Goal: Transaction & Acquisition: Purchase product/service

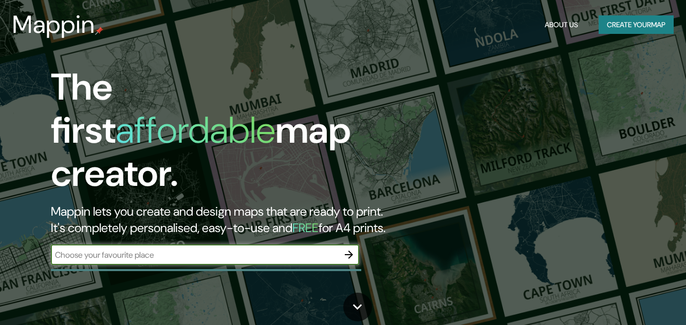
click at [175, 249] on input "text" at bounding box center [195, 255] width 288 height 12
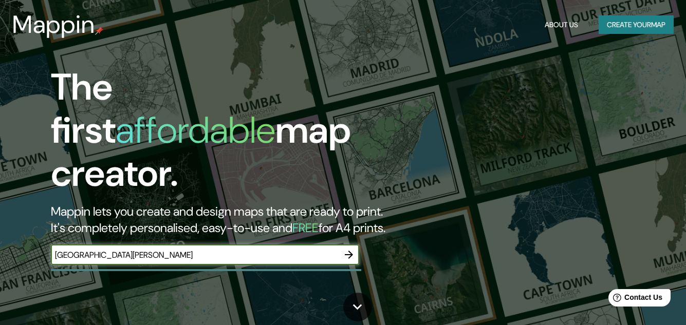
type input "[GEOGRAPHIC_DATA][PERSON_NAME]"
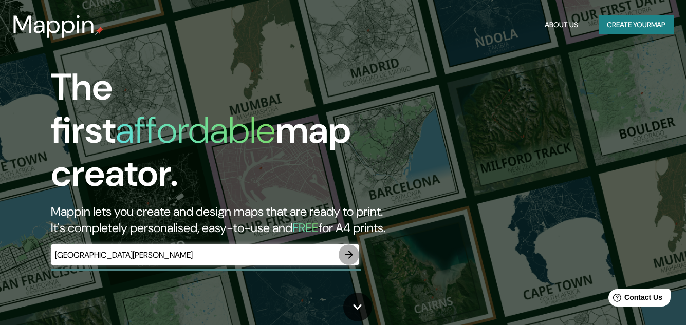
click at [347, 249] on icon "button" at bounding box center [349, 255] width 12 height 12
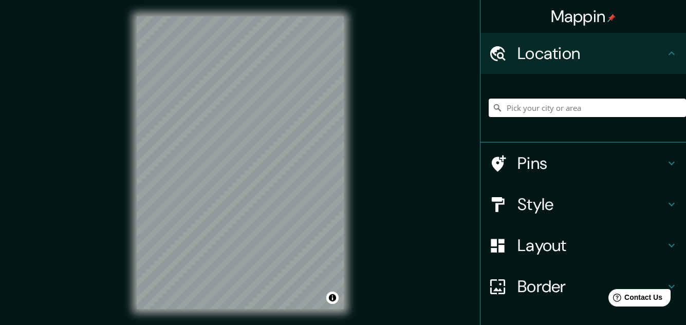
click at [524, 115] on input "Pick your city or area" at bounding box center [587, 108] width 197 height 19
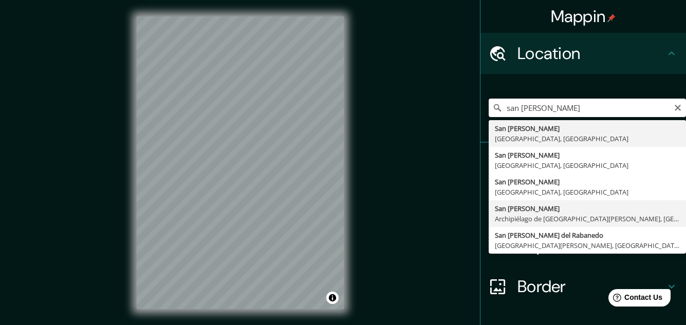
type input "[GEOGRAPHIC_DATA][PERSON_NAME], Archipiélago de [GEOGRAPHIC_DATA][PERSON_NAME],…"
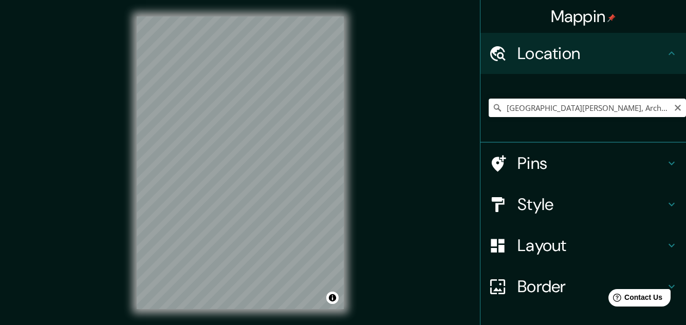
click at [647, 239] on h4 "Layout" at bounding box center [592, 245] width 148 height 21
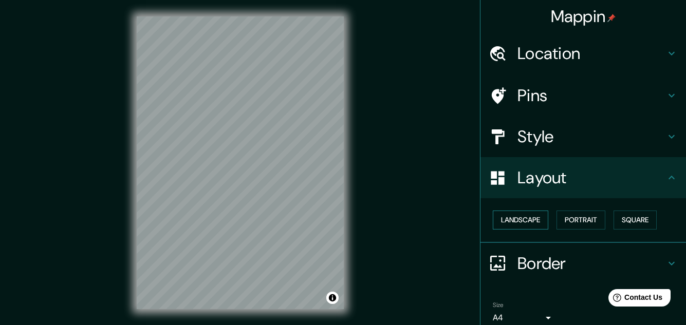
click at [513, 228] on button "Landscape" at bounding box center [521, 220] width 56 height 19
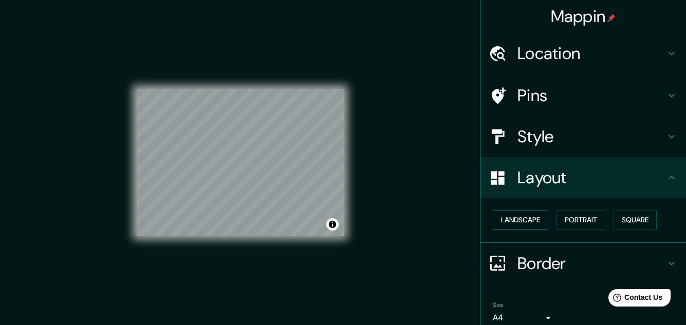
click at [513, 228] on button "Landscape" at bounding box center [521, 220] width 56 height 19
click at [586, 203] on div "Landscape [GEOGRAPHIC_DATA]" at bounding box center [584, 220] width 206 height 45
click at [578, 216] on button "Portrait" at bounding box center [581, 220] width 49 height 19
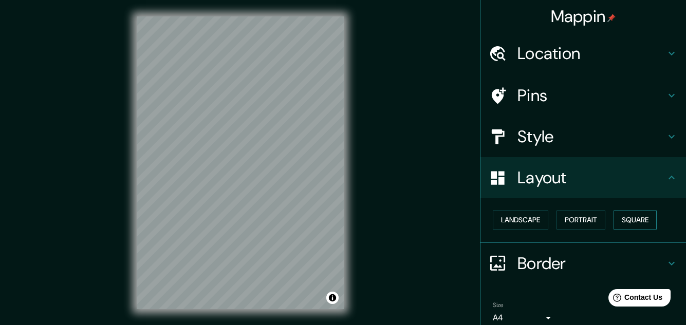
click at [614, 214] on button "Square" at bounding box center [635, 220] width 43 height 19
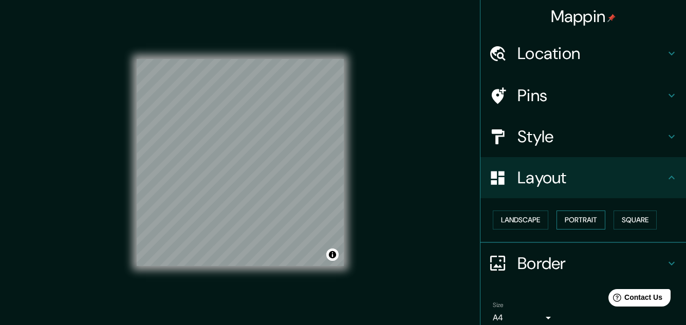
click at [586, 219] on button "Portrait" at bounding box center [581, 220] width 49 height 19
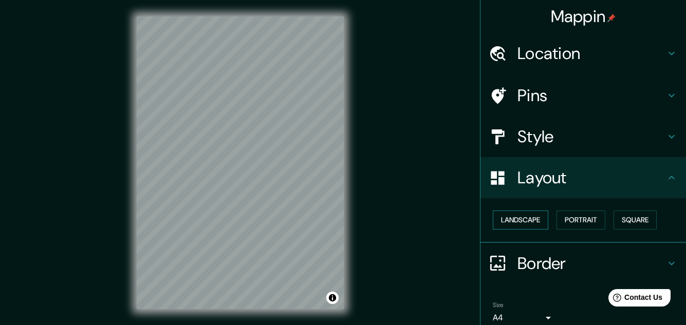
click at [525, 227] on button "Landscape" at bounding box center [521, 220] width 56 height 19
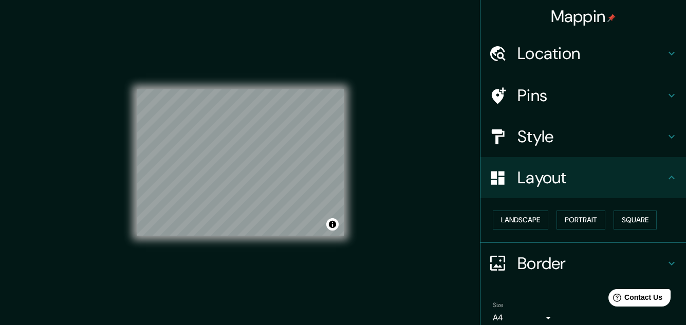
click at [551, 223] on div "Landscape [GEOGRAPHIC_DATA]" at bounding box center [587, 220] width 197 height 27
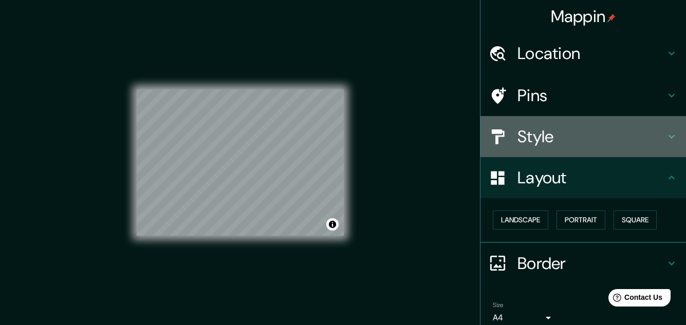
click at [655, 132] on h4 "Style" at bounding box center [592, 136] width 148 height 21
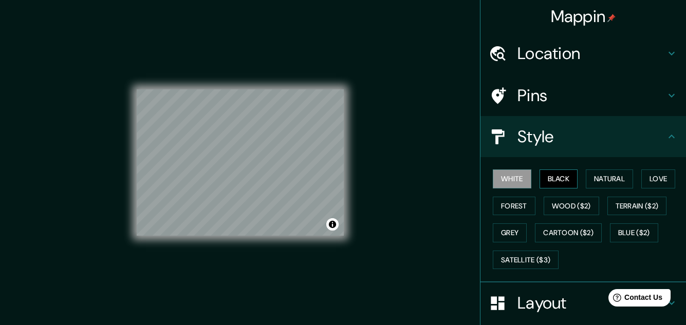
click at [546, 182] on button "Black" at bounding box center [559, 179] width 39 height 19
click at [597, 179] on button "Natural" at bounding box center [609, 179] width 47 height 19
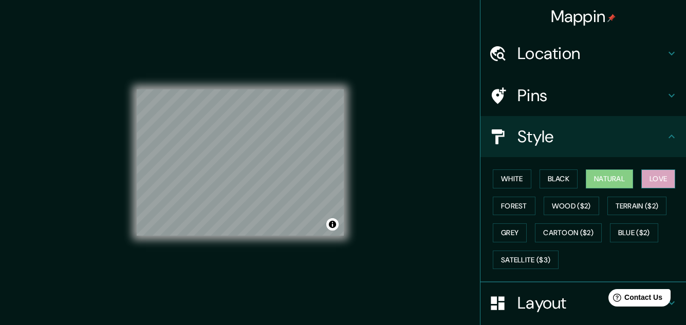
click at [642, 178] on button "Love" at bounding box center [659, 179] width 34 height 19
click at [517, 209] on button "Forest" at bounding box center [514, 206] width 43 height 19
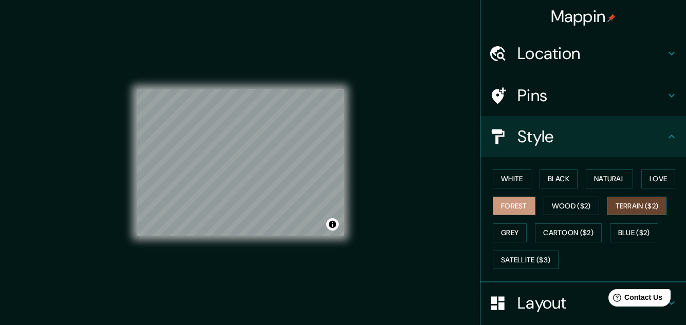
click at [640, 202] on button "Terrain ($2)" at bounding box center [638, 206] width 60 height 19
click at [588, 205] on button "Wood ($2)" at bounding box center [572, 206] width 56 height 19
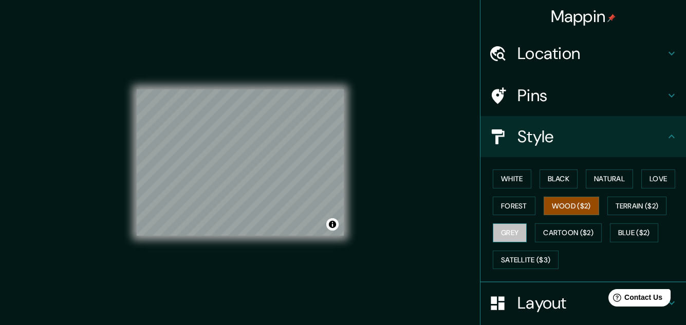
click at [510, 229] on button "Grey" at bounding box center [510, 233] width 34 height 19
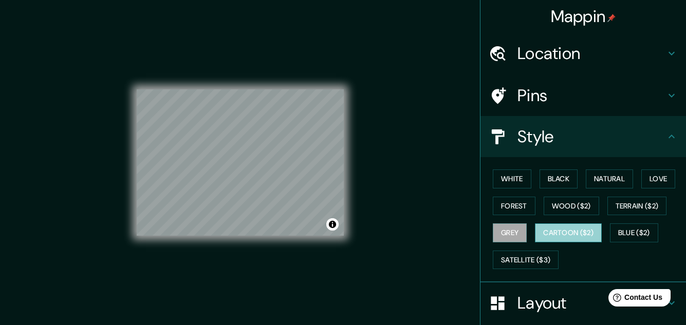
click at [540, 229] on button "Cartoon ($2)" at bounding box center [568, 233] width 67 height 19
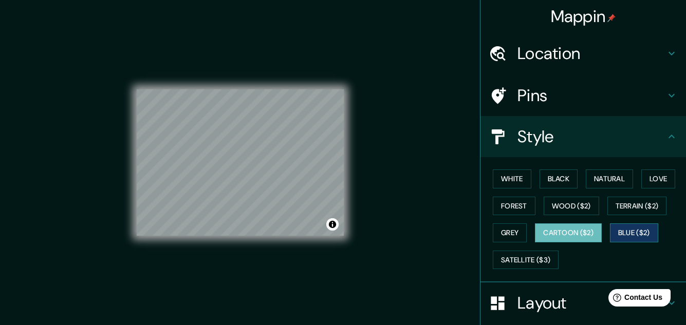
click at [624, 230] on button "Blue ($2)" at bounding box center [634, 233] width 48 height 19
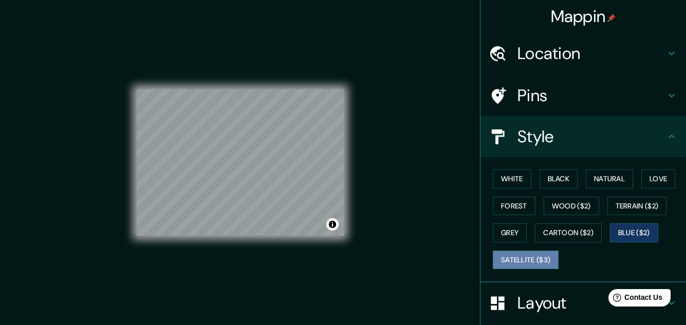
click at [514, 264] on button "Satellite ($3)" at bounding box center [526, 260] width 66 height 19
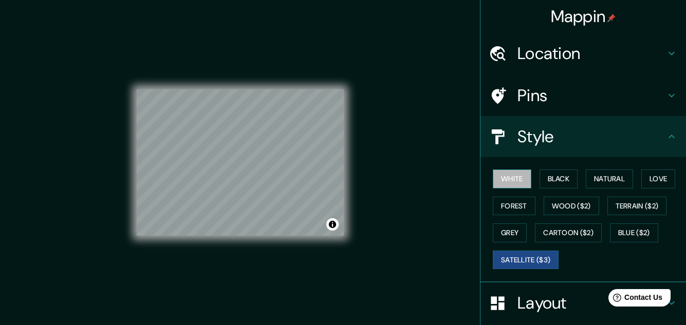
click at [513, 171] on button "White" at bounding box center [512, 179] width 39 height 19
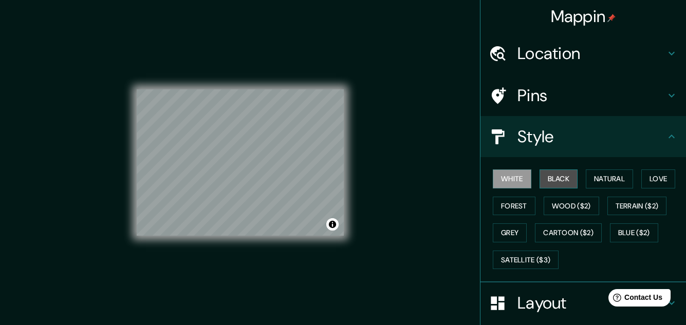
click at [552, 172] on button "Black" at bounding box center [559, 179] width 39 height 19
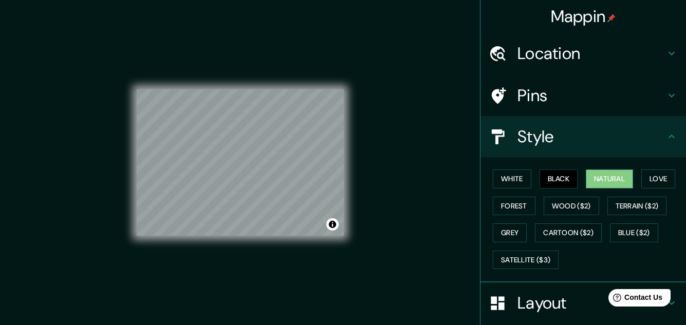
click at [605, 178] on button "Natural" at bounding box center [609, 179] width 47 height 19
click at [554, 174] on button "Black" at bounding box center [559, 179] width 39 height 19
click at [513, 178] on button "White" at bounding box center [512, 179] width 39 height 19
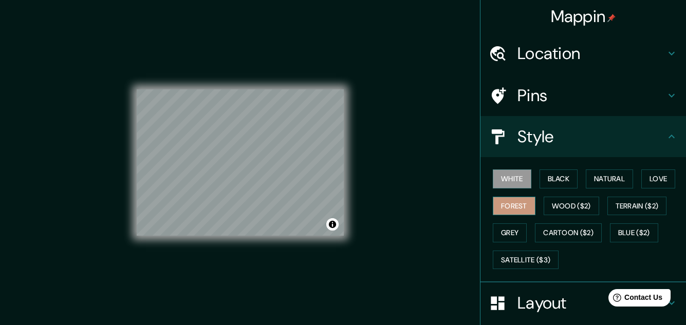
click at [503, 205] on button "Forest" at bounding box center [514, 206] width 43 height 19
click at [502, 225] on button "Grey" at bounding box center [510, 233] width 34 height 19
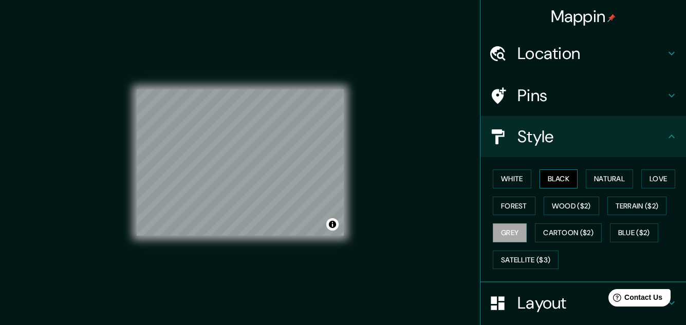
click at [558, 180] on button "Black" at bounding box center [559, 179] width 39 height 19
click at [626, 87] on h4 "Pins" at bounding box center [592, 95] width 148 height 21
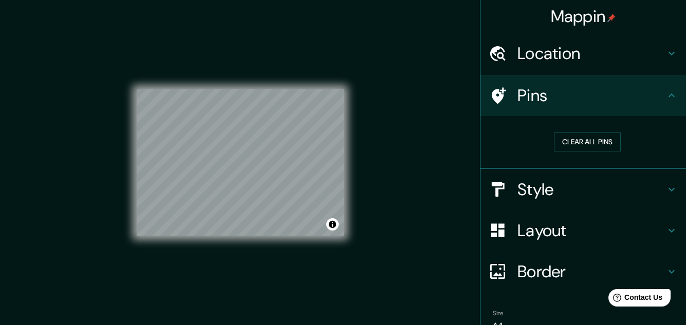
click at [572, 58] on h4 "Location" at bounding box center [592, 53] width 148 height 21
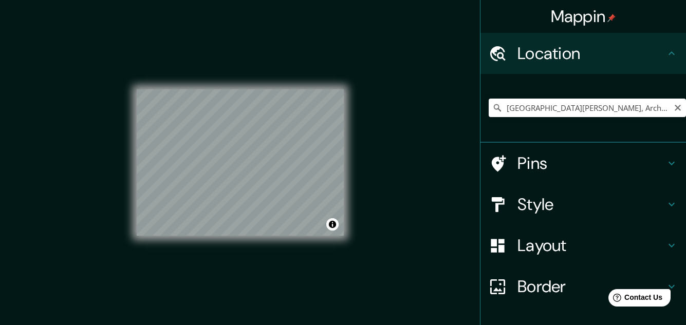
click at [571, 58] on h4 "Location" at bounding box center [592, 53] width 148 height 21
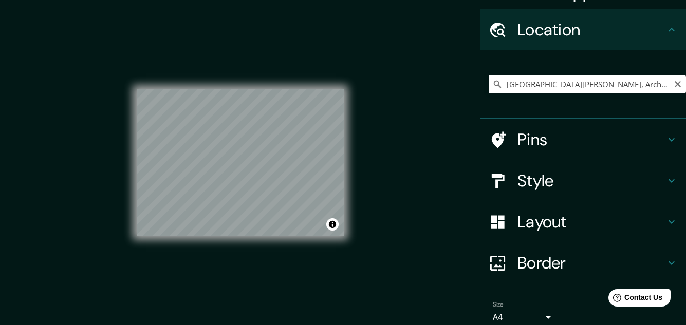
scroll to position [27, 0]
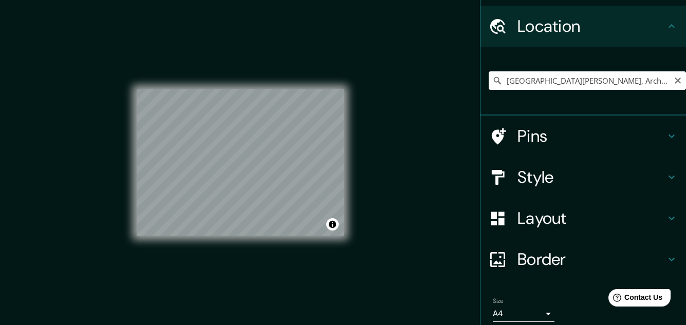
click at [634, 250] on h4 "Border" at bounding box center [592, 259] width 148 height 21
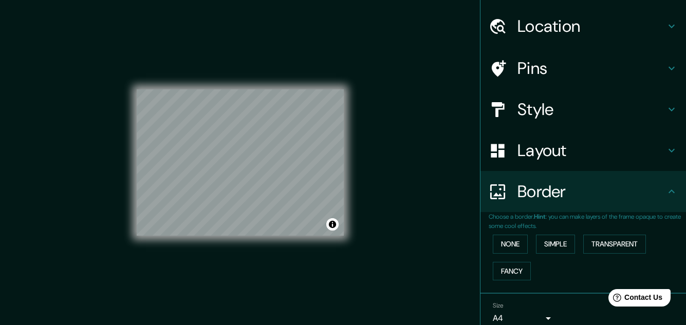
click at [505, 232] on div "None Simple Transparent Fancy" at bounding box center [587, 258] width 197 height 54
click at [515, 244] on button "None" at bounding box center [510, 244] width 35 height 19
click at [548, 244] on button "Simple" at bounding box center [555, 244] width 39 height 19
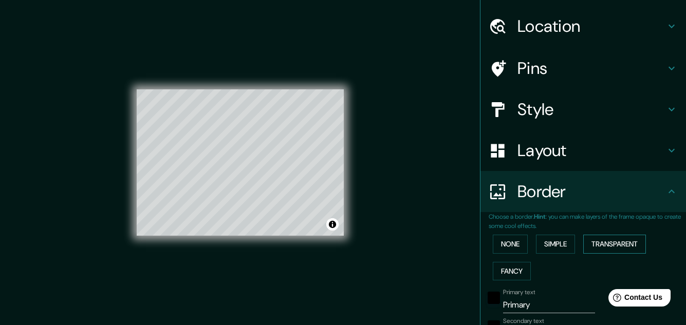
click at [609, 247] on button "Transparent" at bounding box center [615, 244] width 63 height 19
click at [506, 255] on div "None Simple Transparent Fancy" at bounding box center [587, 258] width 197 height 54
click at [503, 242] on button "None" at bounding box center [510, 244] width 35 height 19
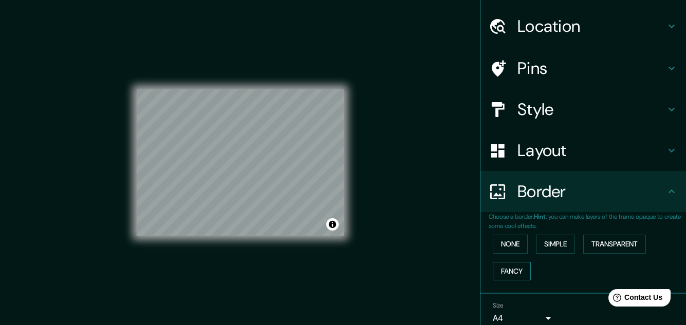
click at [496, 268] on button "Fancy" at bounding box center [512, 271] width 38 height 19
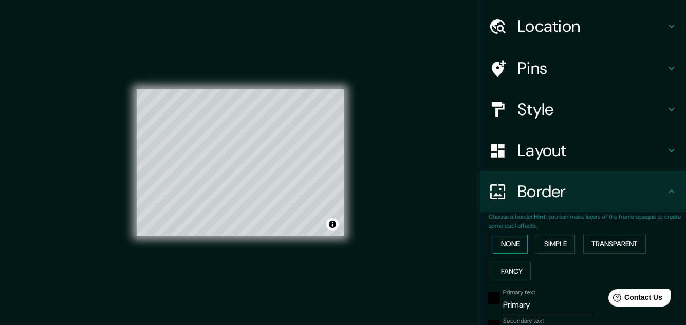
click at [498, 245] on button "None" at bounding box center [510, 244] width 35 height 19
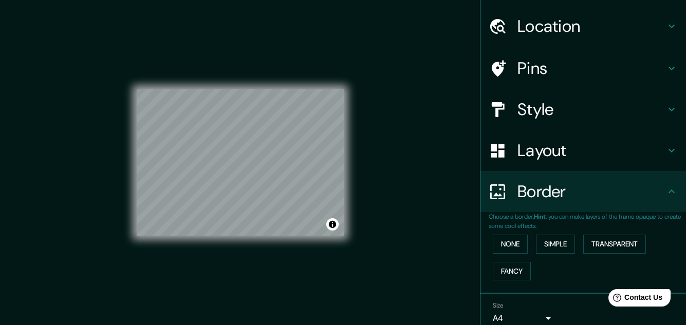
scroll to position [72, 0]
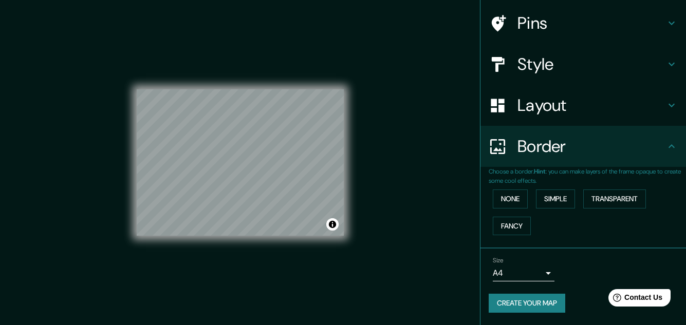
click at [525, 271] on body "Mappin Location [GEOGRAPHIC_DATA][PERSON_NAME], [GEOGRAPHIC_DATA][PERSON_NAME],…" at bounding box center [343, 162] width 686 height 325
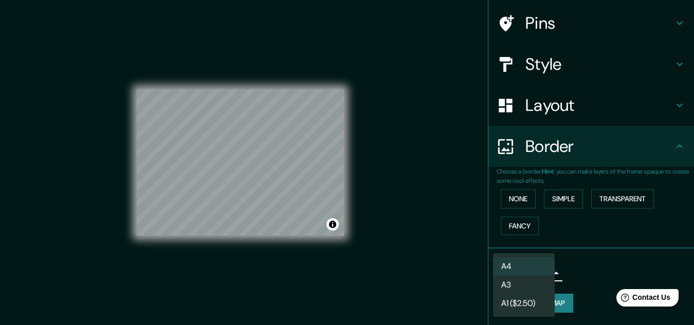
click at [523, 284] on li "A3" at bounding box center [524, 285] width 62 height 19
type input "a4"
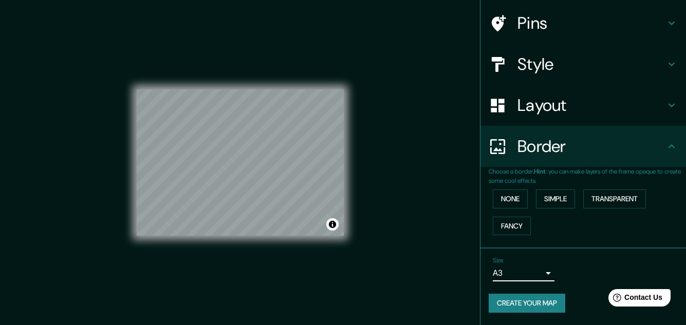
click at [507, 278] on body "Mappin Location [GEOGRAPHIC_DATA][PERSON_NAME], [GEOGRAPHIC_DATA][PERSON_NAME],…" at bounding box center [343, 162] width 686 height 325
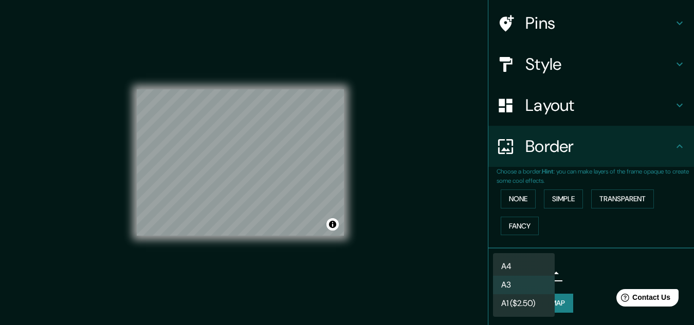
click at [433, 234] on div at bounding box center [347, 162] width 694 height 325
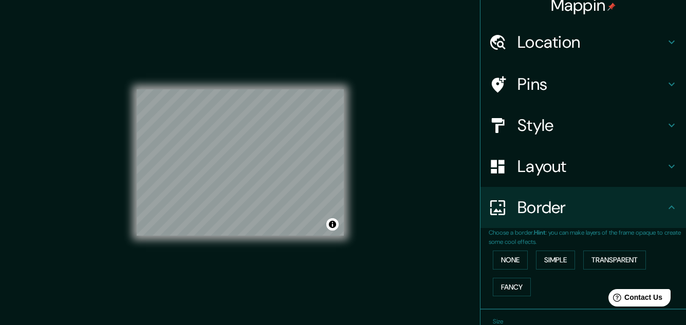
scroll to position [0, 0]
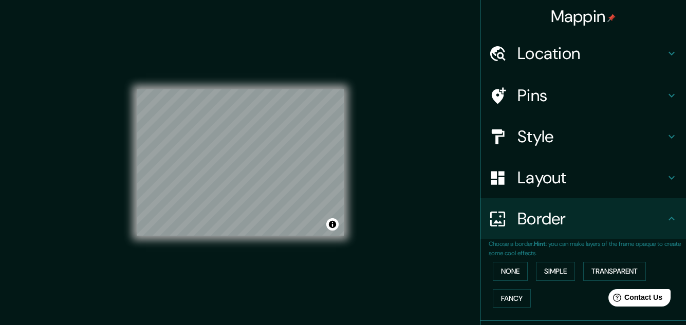
click at [527, 147] on h4 "Style" at bounding box center [592, 136] width 148 height 21
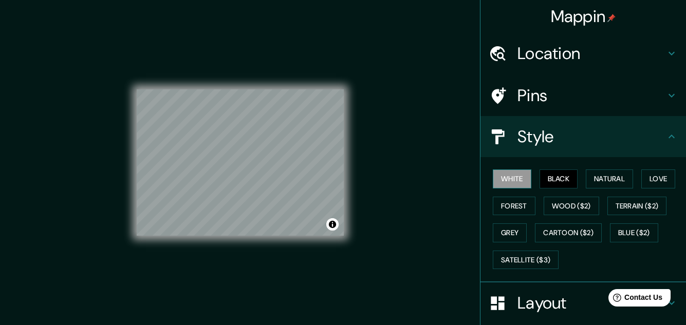
click at [513, 172] on button "White" at bounding box center [512, 179] width 39 height 19
drag, startPoint x: 286, startPoint y: 187, endPoint x: 261, endPoint y: 169, distance: 31.0
click at [261, 169] on div at bounding box center [262, 171] width 8 height 8
click at [315, 83] on div "© Mapbox © OpenStreetMap Improve this map" at bounding box center [240, 162] width 207 height 293
click at [354, 156] on div "© Mapbox © OpenStreetMap Improve this map" at bounding box center [240, 163] width 240 height 326
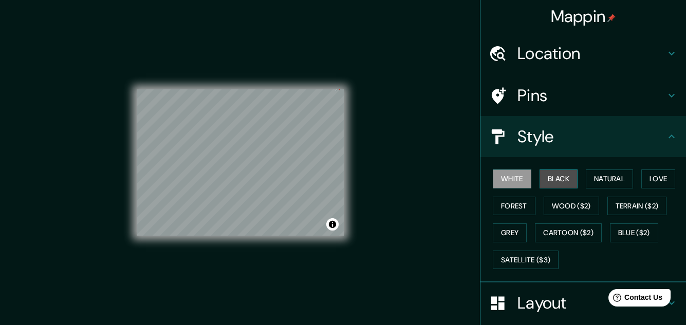
click at [551, 180] on button "Black" at bounding box center [559, 179] width 39 height 19
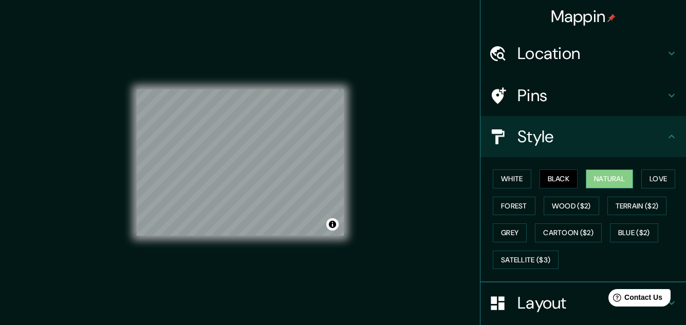
click at [595, 179] on button "Natural" at bounding box center [609, 179] width 47 height 19
click at [649, 175] on button "Love" at bounding box center [659, 179] width 34 height 19
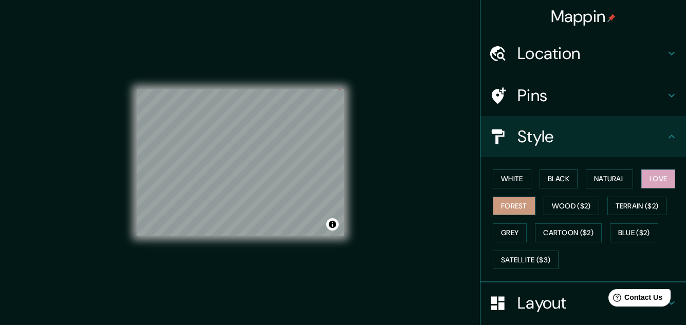
click at [502, 213] on button "Forest" at bounding box center [514, 206] width 43 height 19
click at [511, 186] on button "White" at bounding box center [512, 179] width 39 height 19
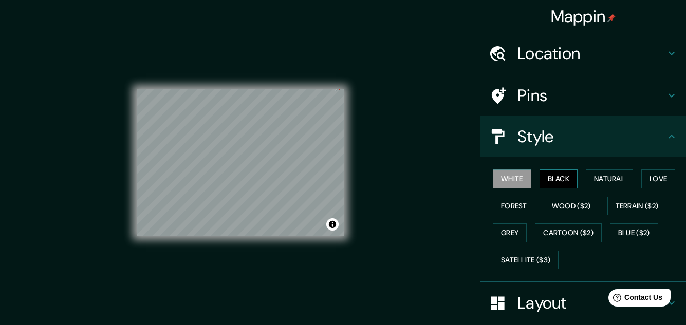
click at [553, 176] on button "Black" at bounding box center [559, 179] width 39 height 19
click at [516, 197] on button "Forest" at bounding box center [514, 206] width 43 height 19
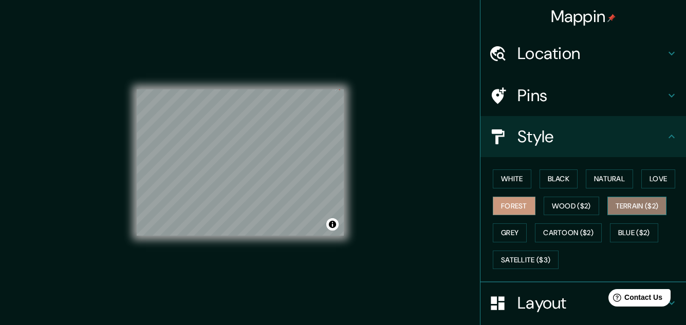
click at [611, 201] on button "Terrain ($2)" at bounding box center [638, 206] width 60 height 19
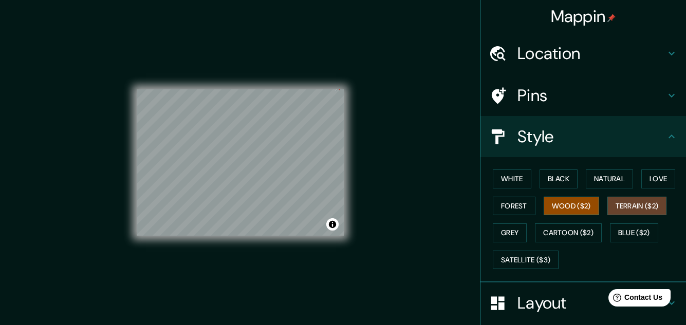
click at [580, 204] on button "Wood ($2)" at bounding box center [572, 206] width 56 height 19
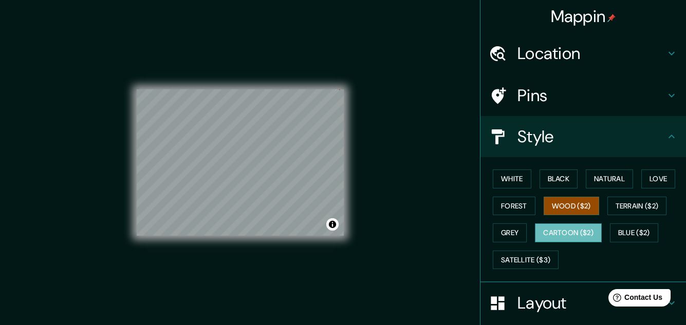
click at [559, 235] on button "Cartoon ($2)" at bounding box center [568, 233] width 67 height 19
click at [514, 232] on button "Grey" at bounding box center [510, 233] width 34 height 19
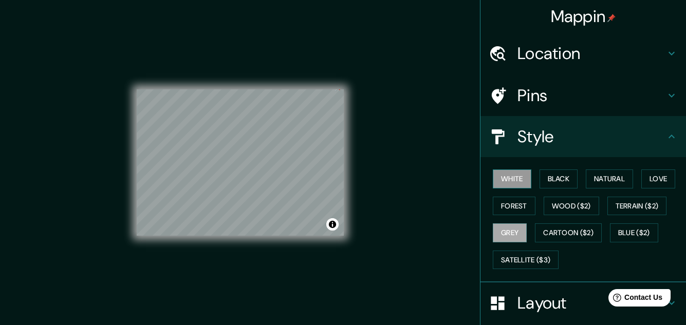
click at [508, 185] on button "White" at bounding box center [512, 179] width 39 height 19
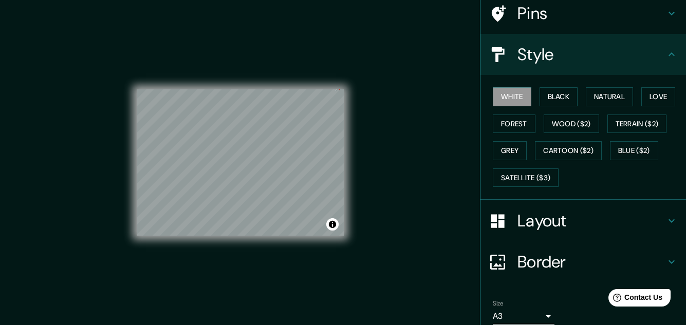
scroll to position [125, 0]
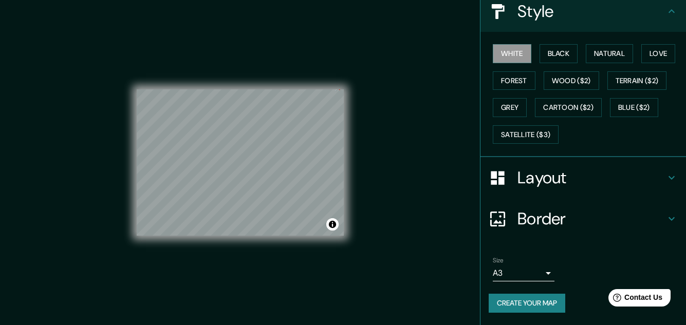
click at [648, 171] on h4 "Layout" at bounding box center [592, 178] width 148 height 21
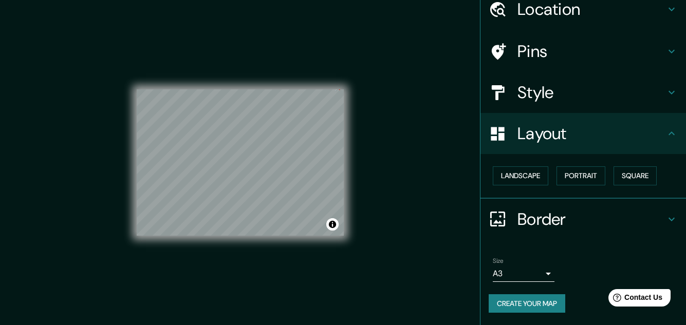
scroll to position [44, 0]
click at [579, 181] on button "Portrait" at bounding box center [581, 176] width 49 height 19
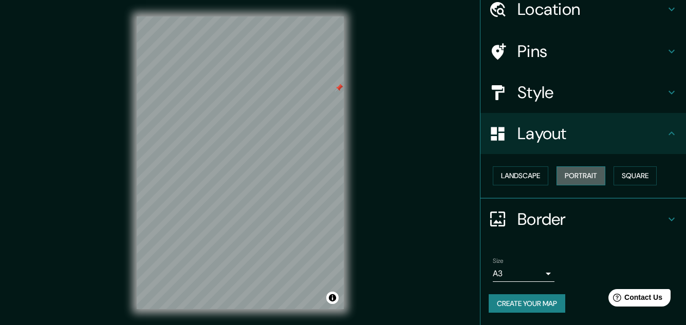
click at [579, 181] on button "Portrait" at bounding box center [581, 176] width 49 height 19
click at [529, 183] on button "Landscape" at bounding box center [521, 176] width 56 height 19
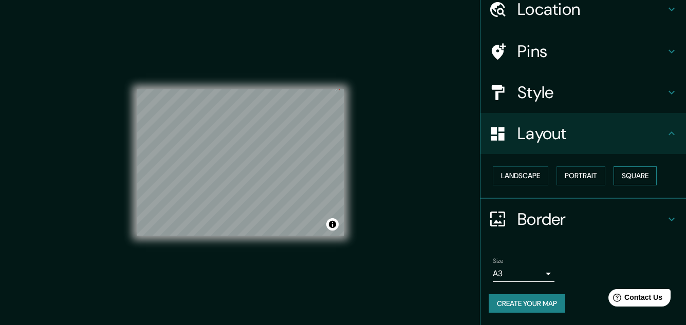
click at [616, 170] on button "Square" at bounding box center [635, 176] width 43 height 19
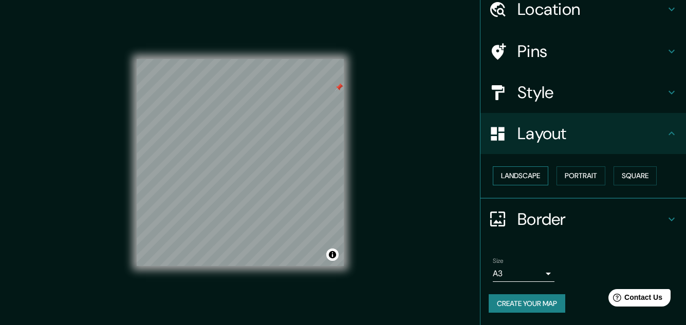
click at [533, 175] on button "Landscape" at bounding box center [521, 176] width 56 height 19
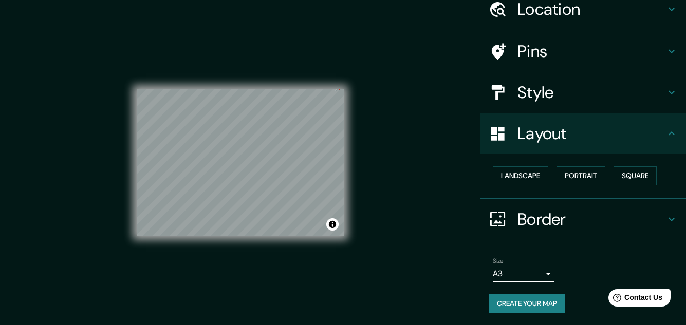
click at [489, 311] on button "Create your map" at bounding box center [527, 304] width 77 height 19
